Goal: Task Accomplishment & Management: Use online tool/utility

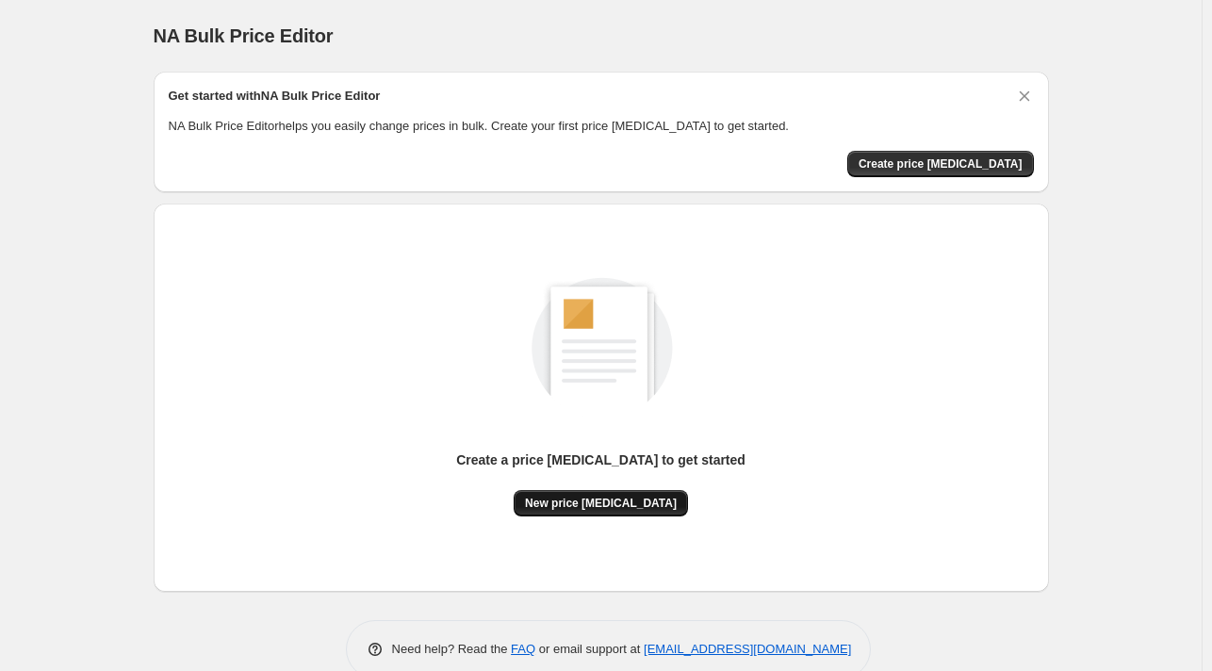
click at [582, 504] on span "New price [MEDICAL_DATA]" at bounding box center [601, 503] width 152 height 15
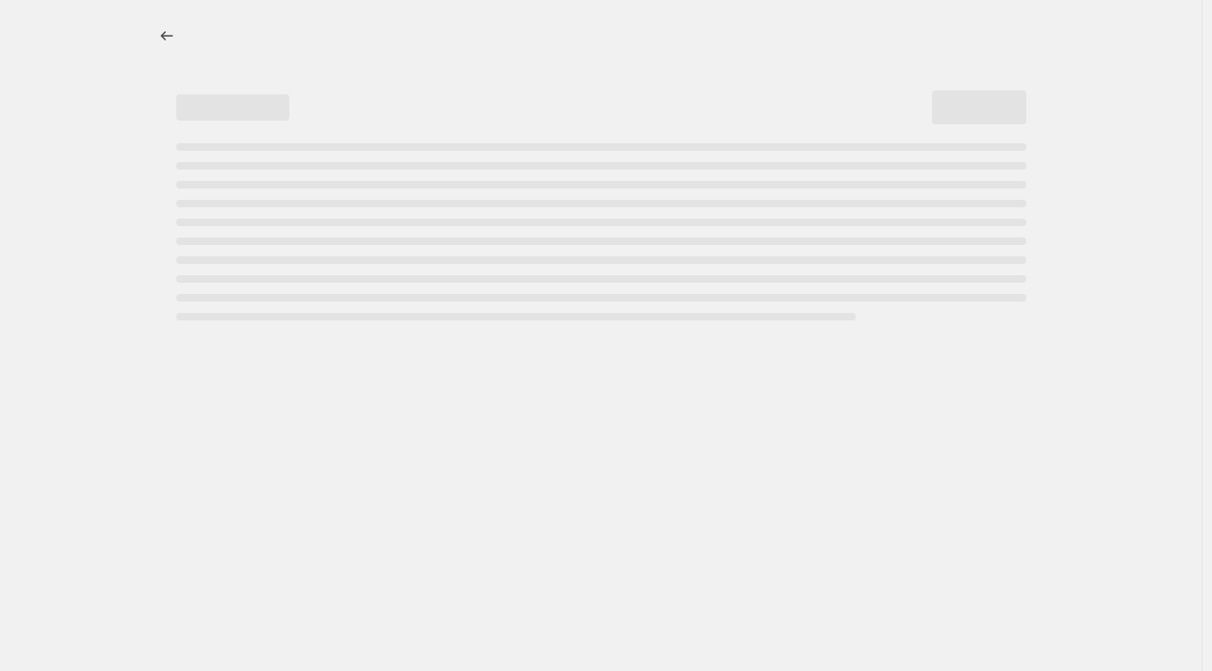
select select "percentage"
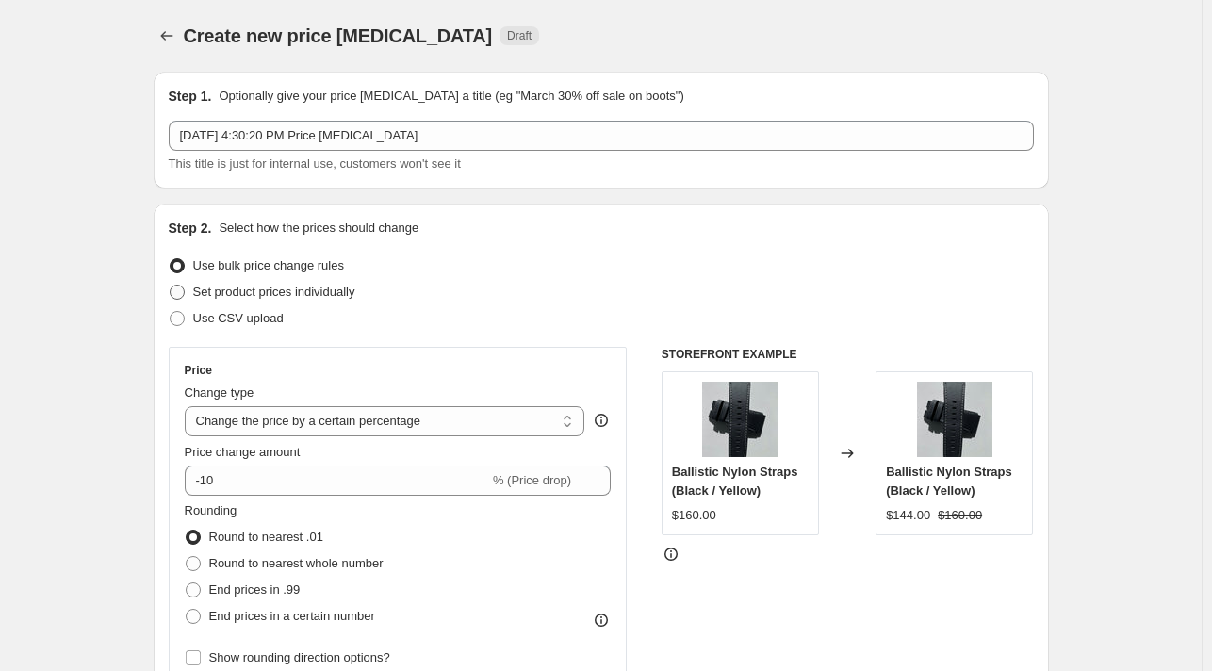
click at [180, 295] on span at bounding box center [177, 292] width 15 height 15
click at [171, 285] on input "Set product prices individually" at bounding box center [170, 285] width 1 height 1
radio input "true"
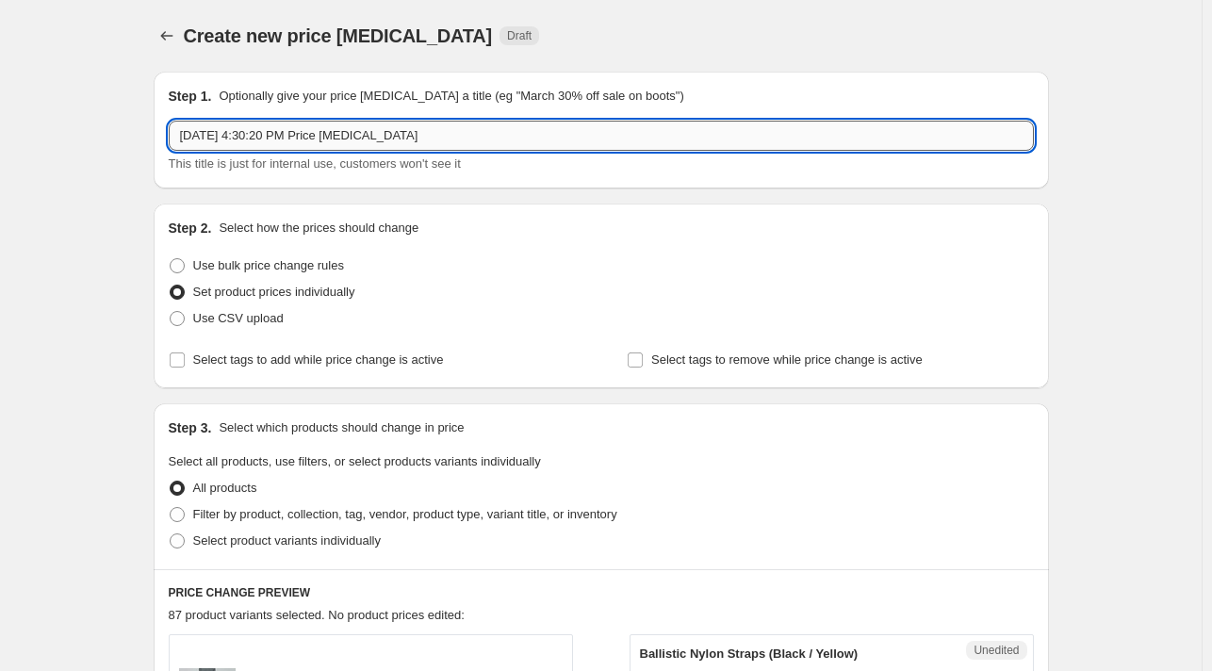
click at [452, 132] on input "[DATE] 4:30:20 PM Price [MEDICAL_DATA]" at bounding box center [601, 136] width 865 height 30
drag, startPoint x: 305, startPoint y: 140, endPoint x: 146, endPoint y: 139, distance: 159.2
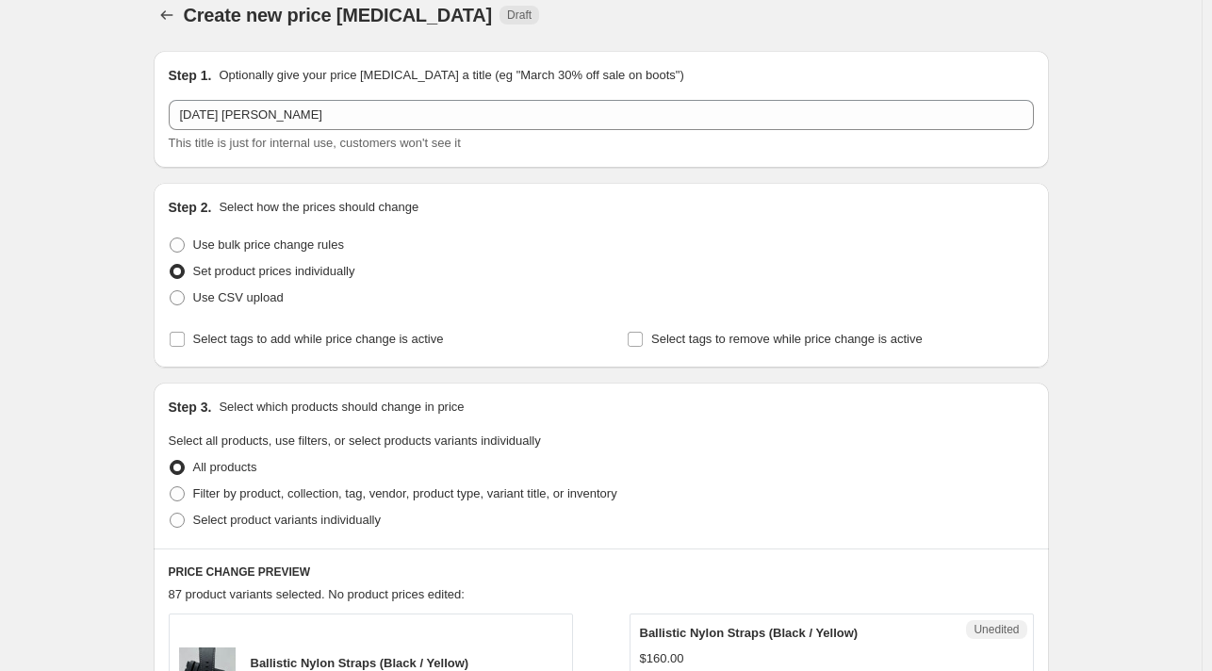
scroll to position [36, 0]
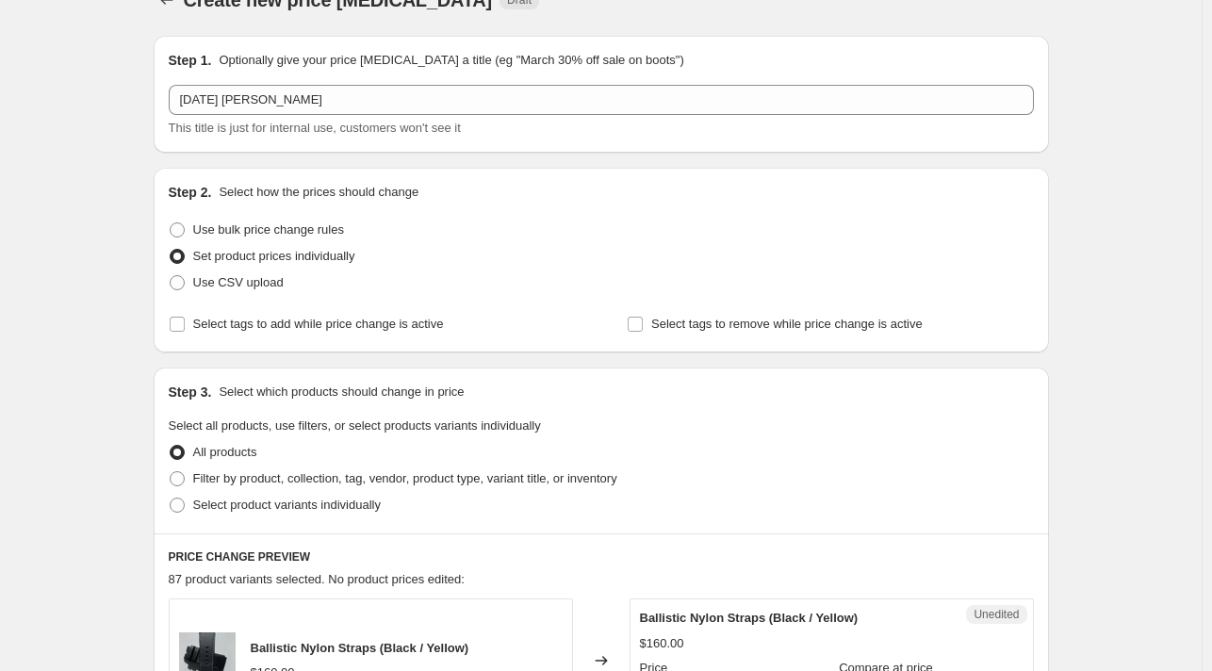
drag, startPoint x: 308, startPoint y: 188, endPoint x: 293, endPoint y: 272, distance: 85.2
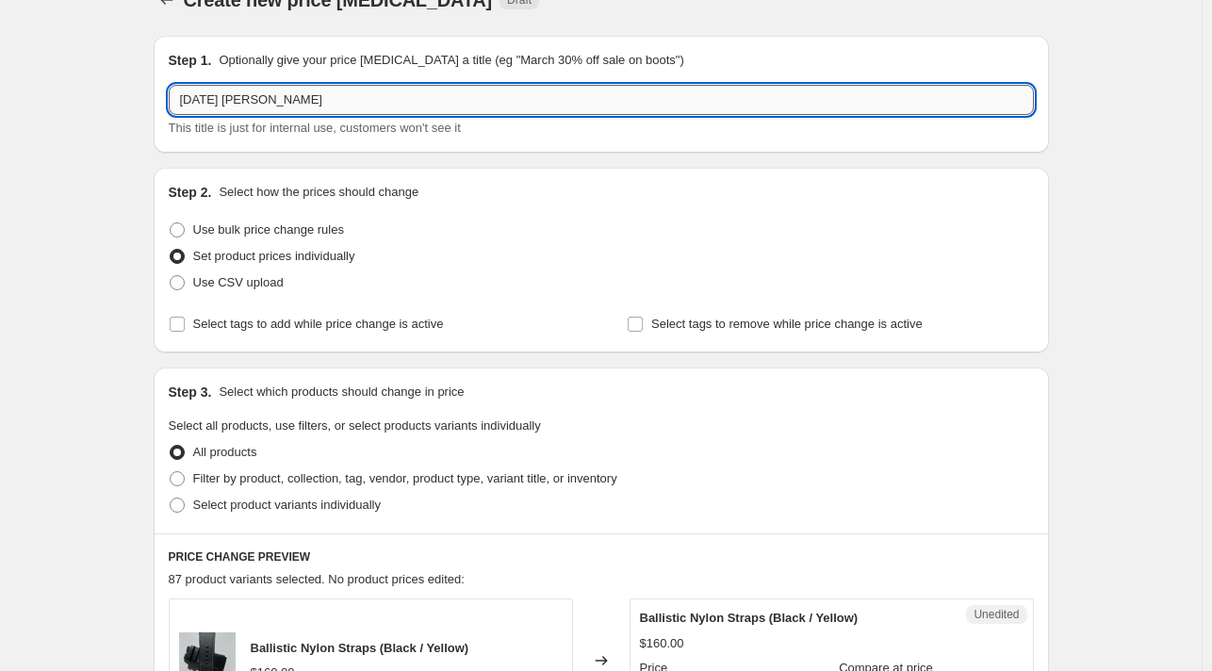
click at [286, 99] on input "[DATE] [PERSON_NAME]" at bounding box center [601, 100] width 865 height 30
type input "[DATE] [PERSON_NAME] Direct"
drag, startPoint x: 78, startPoint y: 192, endPoint x: 100, endPoint y: 134, distance: 62.3
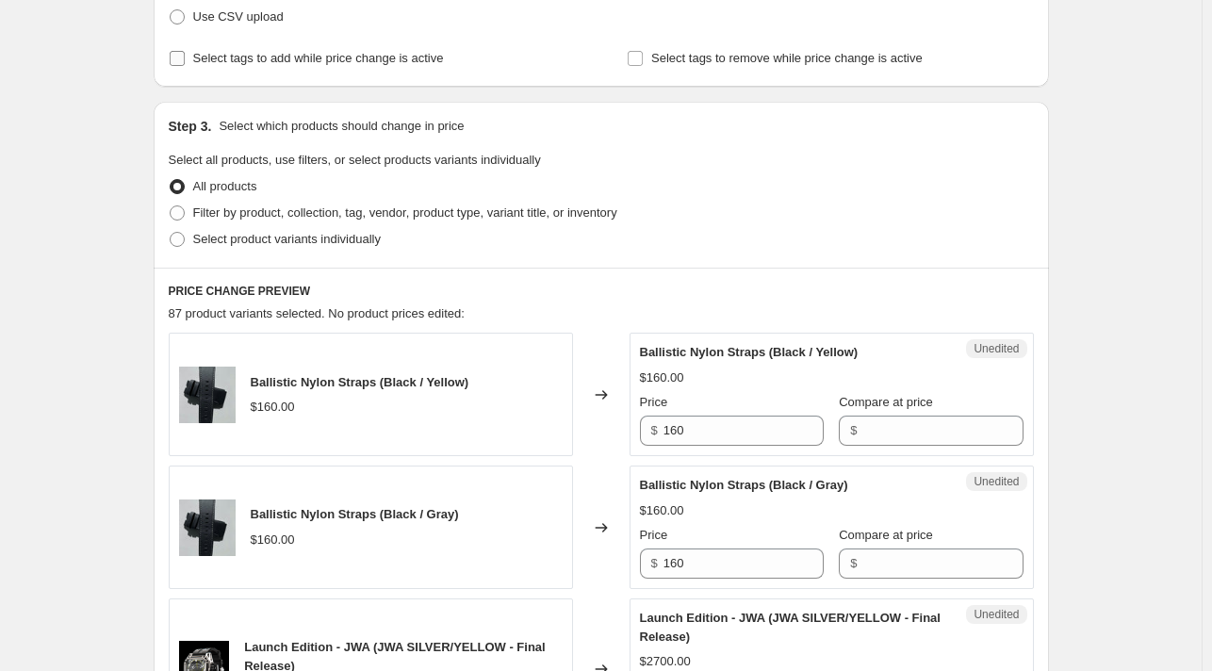
scroll to position [309, 0]
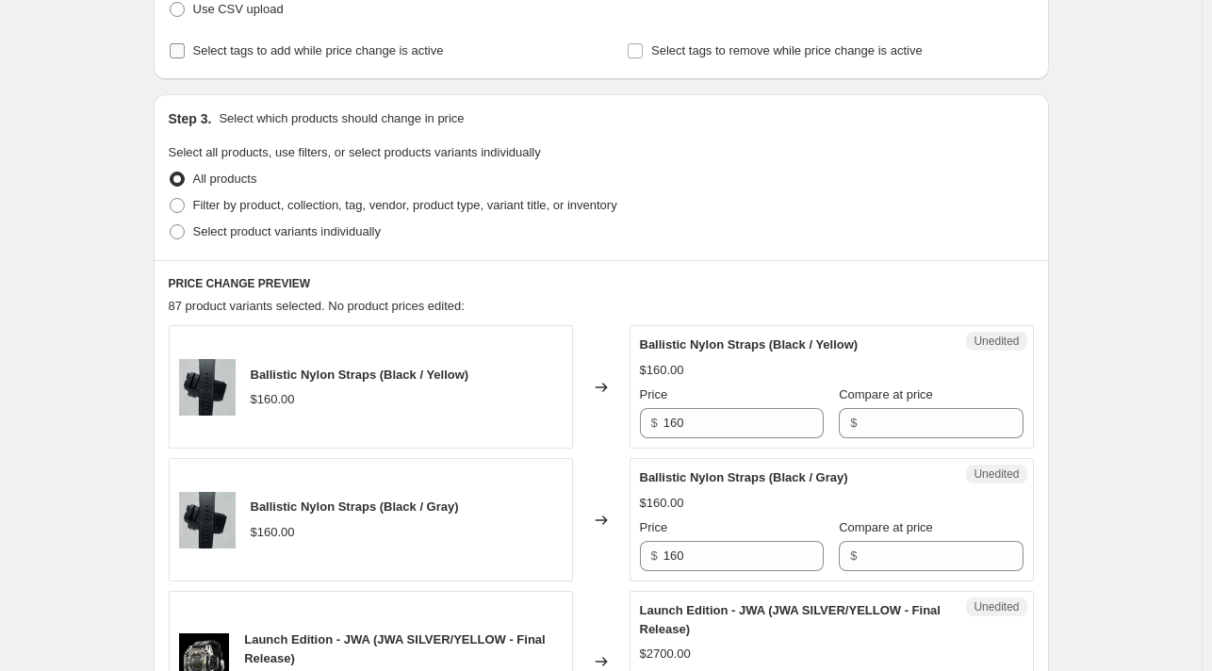
drag, startPoint x: 313, startPoint y: 261, endPoint x: 299, endPoint y: 317, distance: 57.4
click at [183, 203] on span at bounding box center [177, 205] width 15 height 15
click at [171, 199] on input "Filter by product, collection, tag, vendor, product type, variant title, or inv…" at bounding box center [170, 198] width 1 height 1
radio input "true"
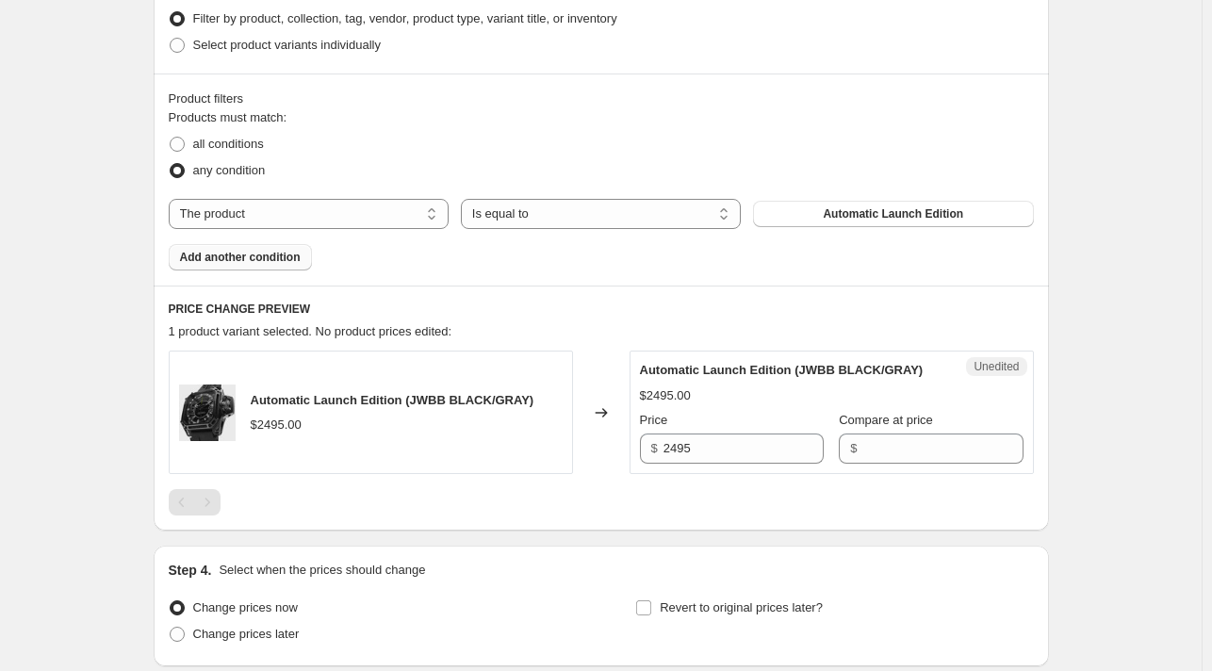
drag, startPoint x: 290, startPoint y: 305, endPoint x: 264, endPoint y: 413, distance: 110.6
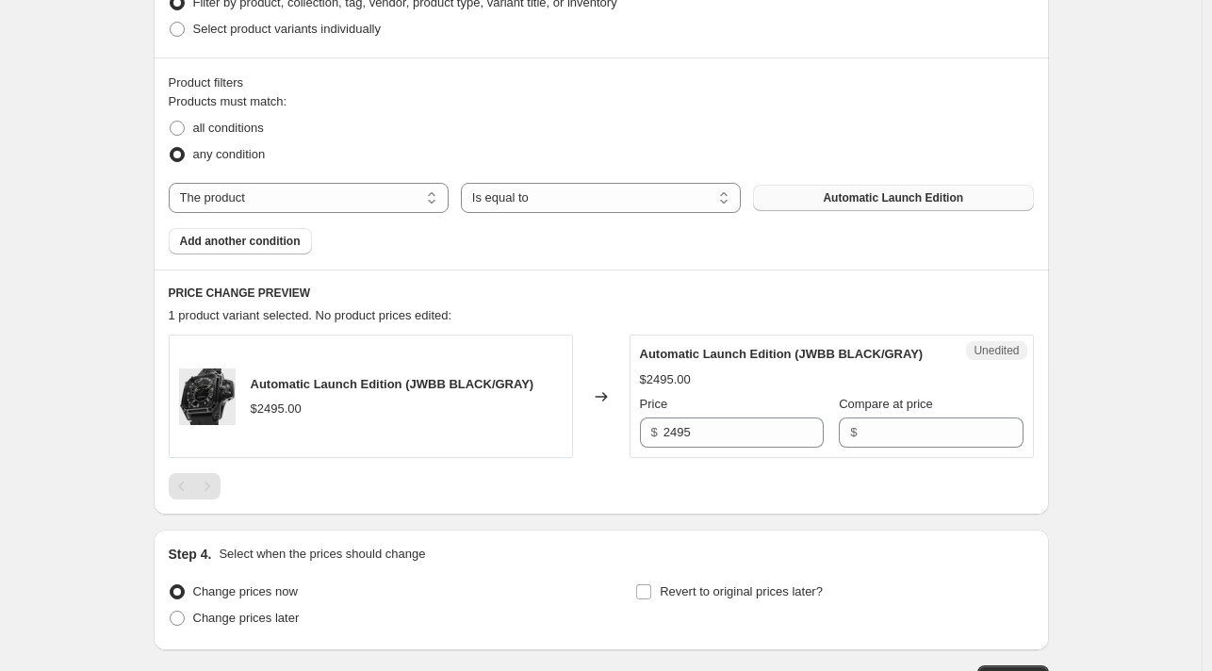
click at [871, 197] on span "Automatic Launch Edition" at bounding box center [893, 197] width 140 height 15
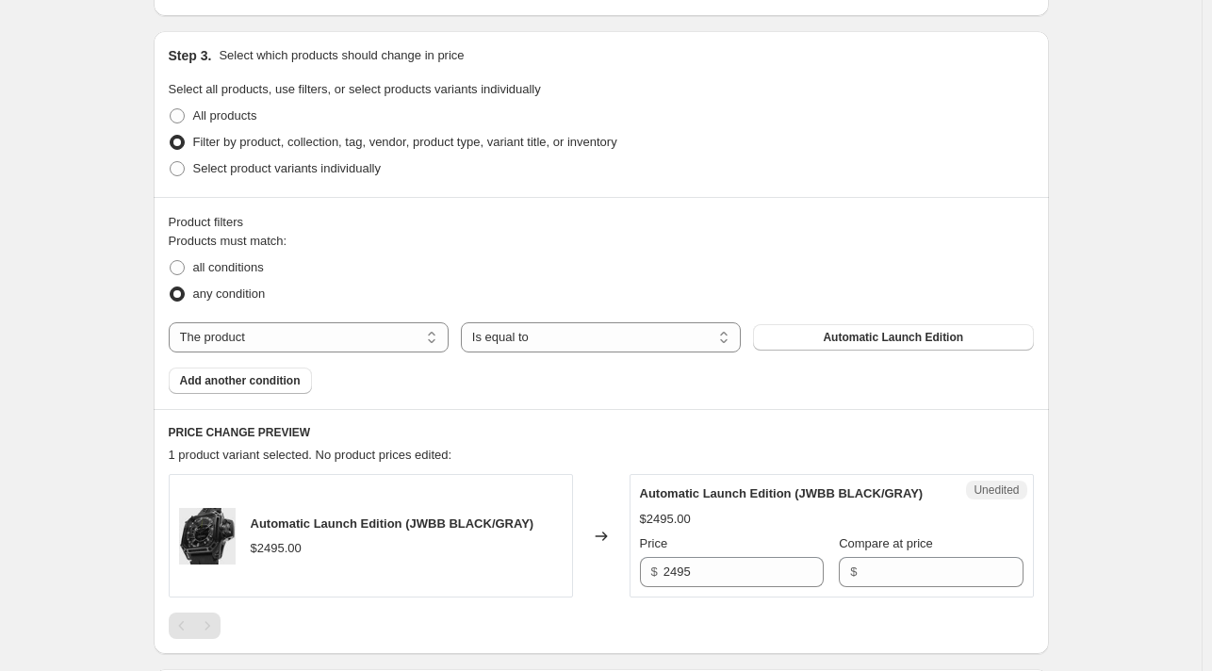
scroll to position [355, 0]
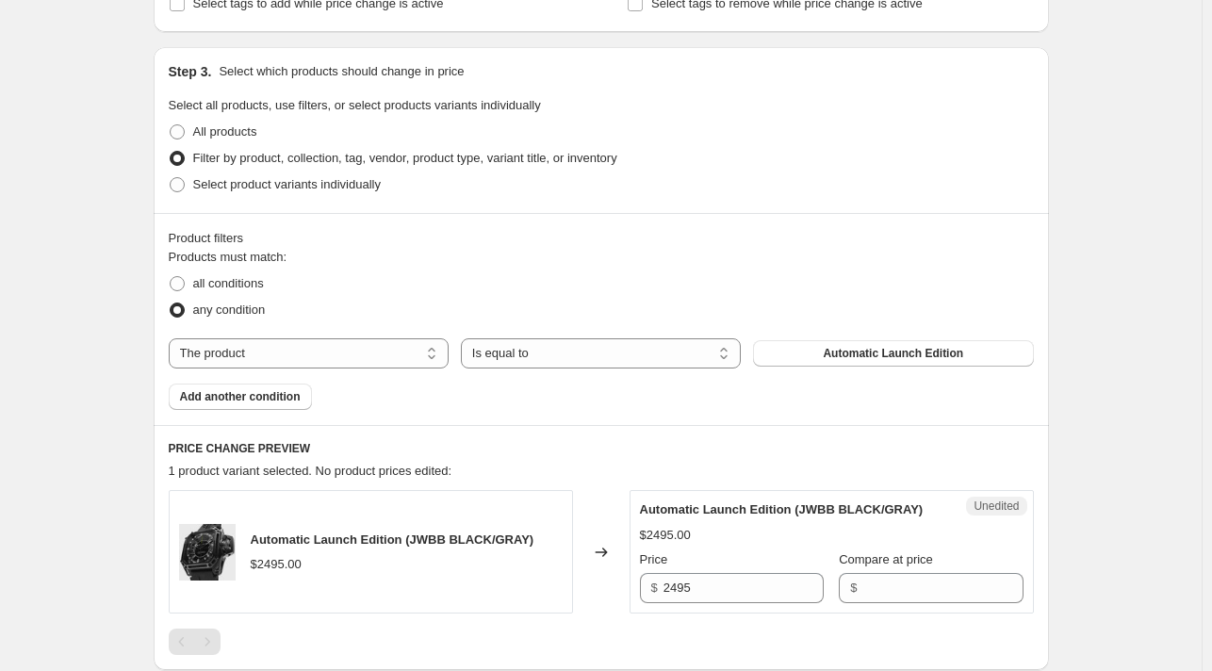
drag, startPoint x: 282, startPoint y: 323, endPoint x: 287, endPoint y: 236, distance: 86.9
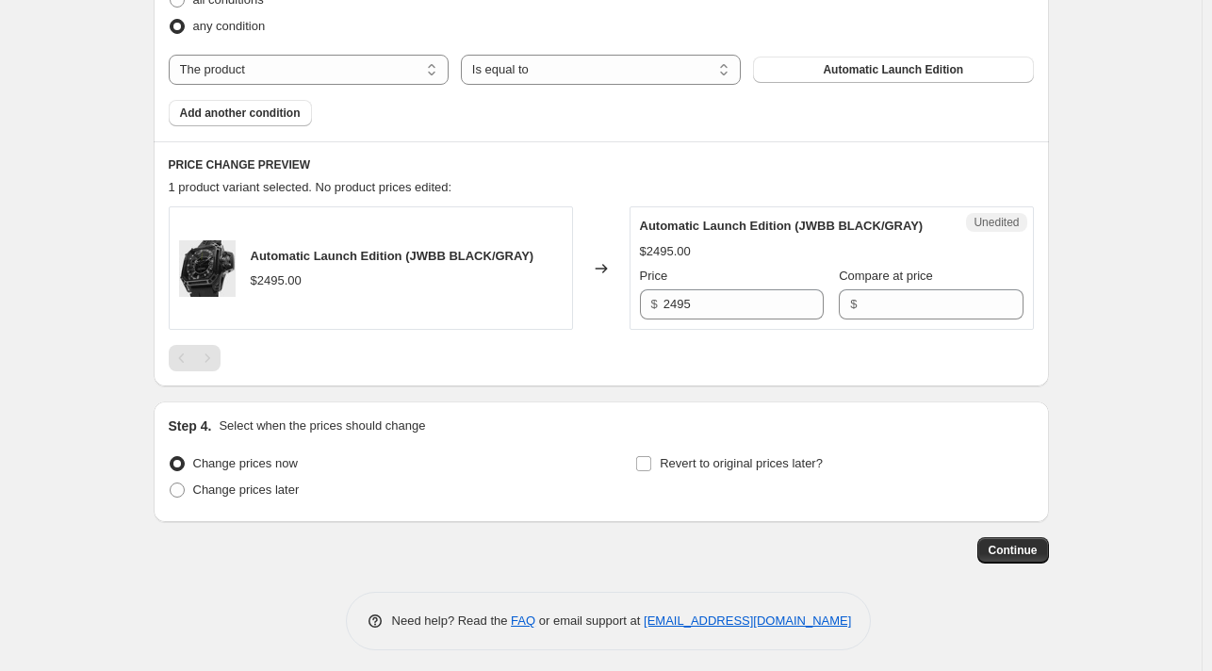
drag, startPoint x: 90, startPoint y: 100, endPoint x: 315, endPoint y: 367, distance: 349.1
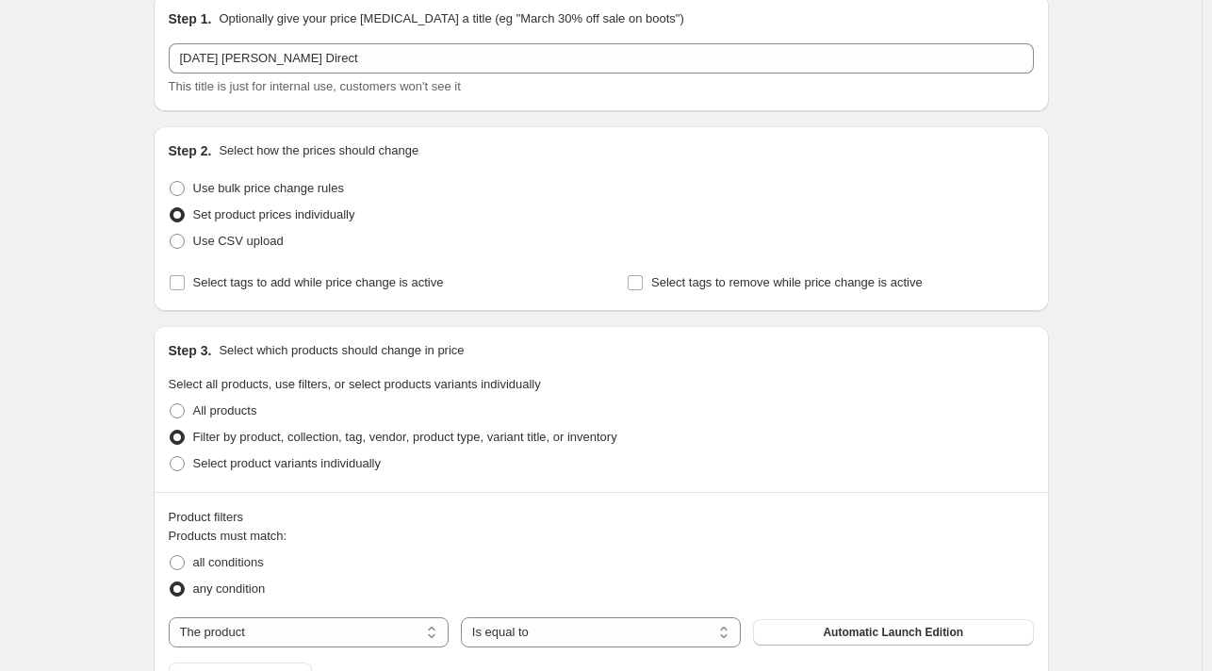
scroll to position [0, 0]
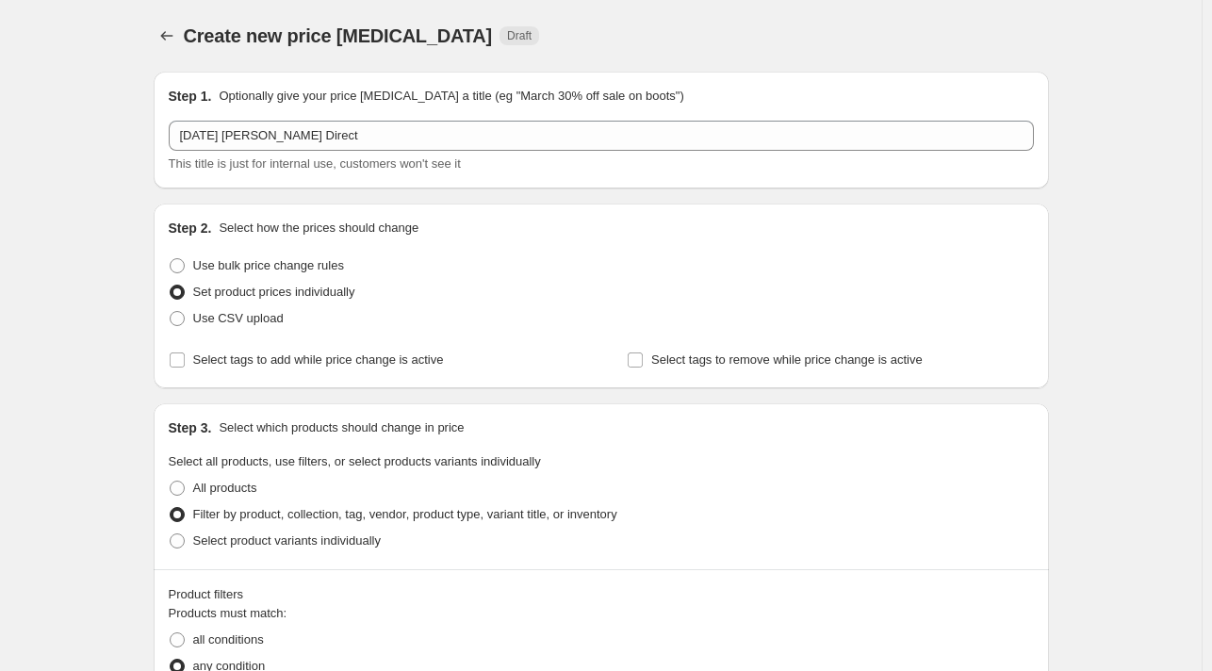
drag, startPoint x: 318, startPoint y: 285, endPoint x: 320, endPoint y: 186, distance: 99.9
